Goal: Contribute content: Contribute content

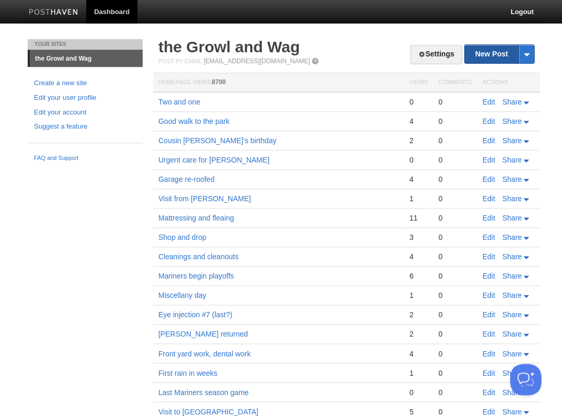
click at [491, 49] on link "New Post" at bounding box center [498, 54] width 69 height 18
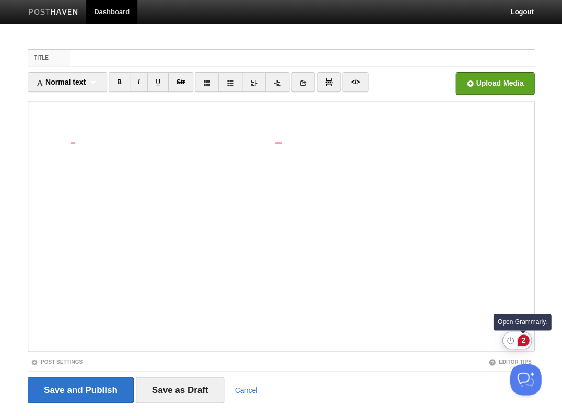
click at [523, 338] on div "2" at bounding box center [523, 339] width 11 height 11
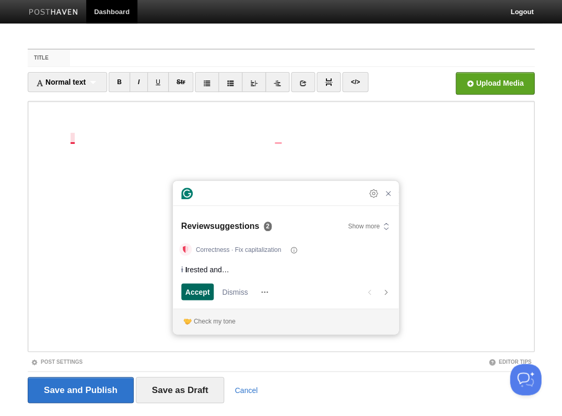
click at [196, 293] on span "Accept" at bounding box center [197, 291] width 25 height 11
click at [201, 291] on span "Accept" at bounding box center [197, 291] width 25 height 11
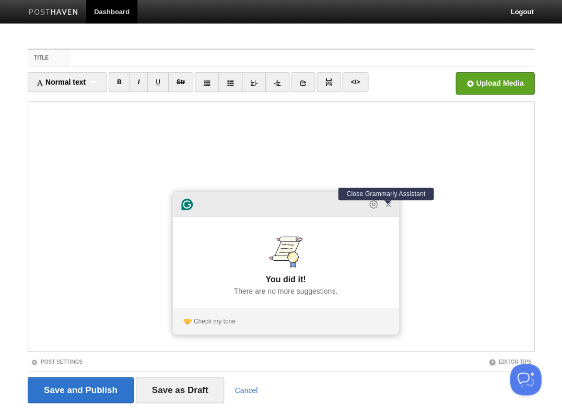
click at [387, 208] on icon "Close Grammarly Assistant" at bounding box center [388, 204] width 8 height 8
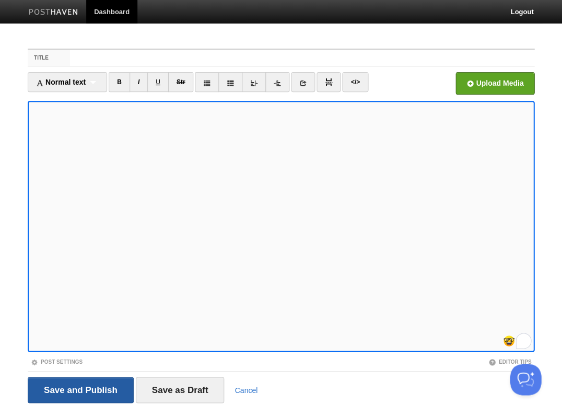
click at [79, 389] on input "Save and Publish" at bounding box center [81, 390] width 106 height 26
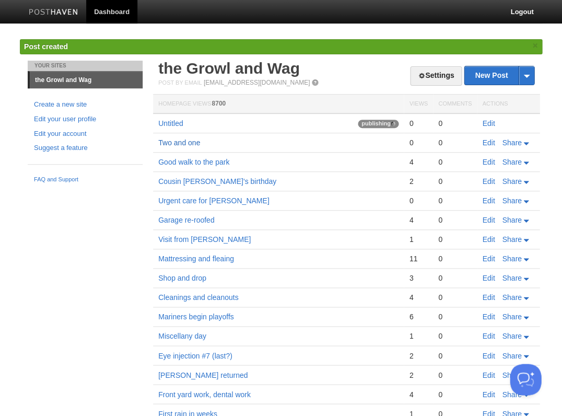
click at [173, 140] on link "Two and one" at bounding box center [179, 142] width 42 height 8
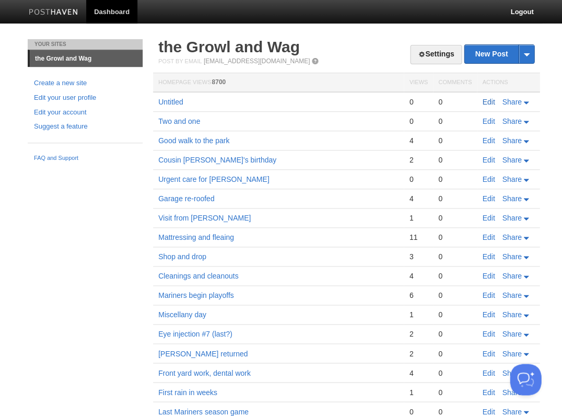
click at [489, 98] on link "Edit" at bounding box center [488, 102] width 13 height 8
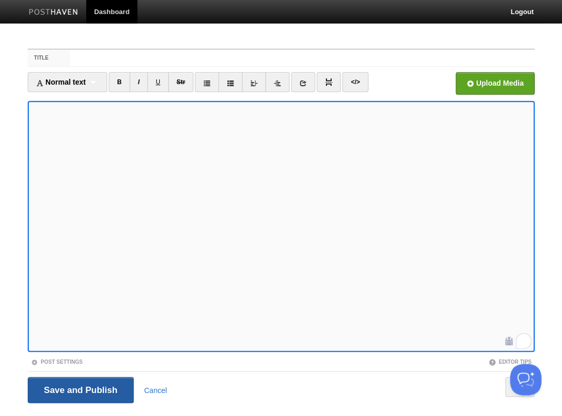
click at [79, 389] on input "Save and Publish" at bounding box center [81, 390] width 106 height 26
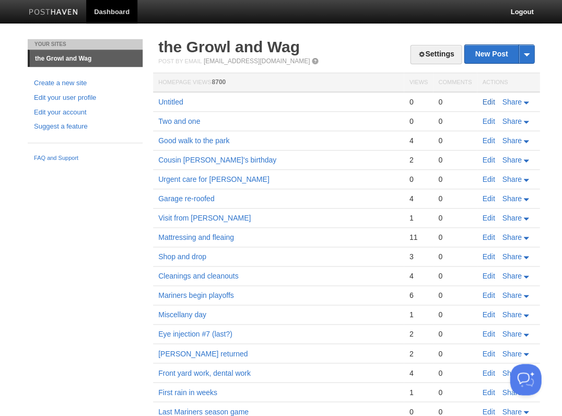
click at [486, 102] on link "Edit" at bounding box center [488, 102] width 13 height 8
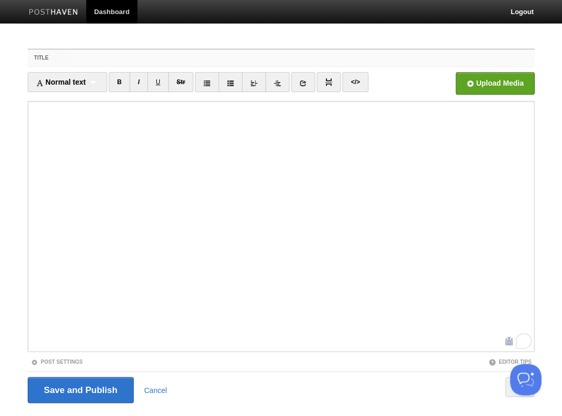
click at [120, 57] on input "Title" at bounding box center [302, 58] width 464 height 17
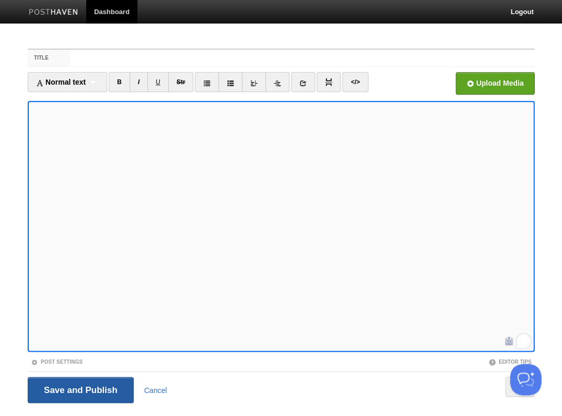
click at [79, 389] on input "Save and Publish" at bounding box center [81, 390] width 106 height 26
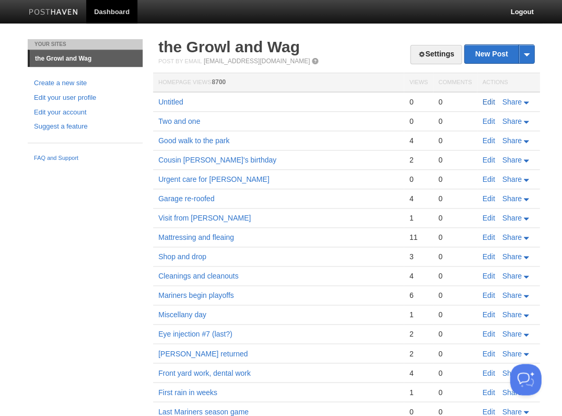
click at [489, 104] on link "Edit" at bounding box center [488, 102] width 13 height 8
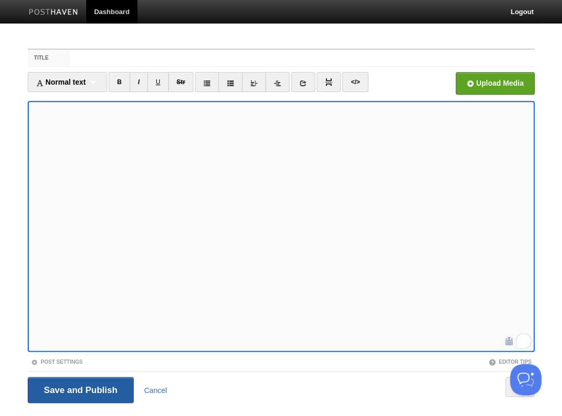
click at [79, 389] on input "Save and Publish" at bounding box center [81, 390] width 106 height 26
